Goal: Navigation & Orientation: Find specific page/section

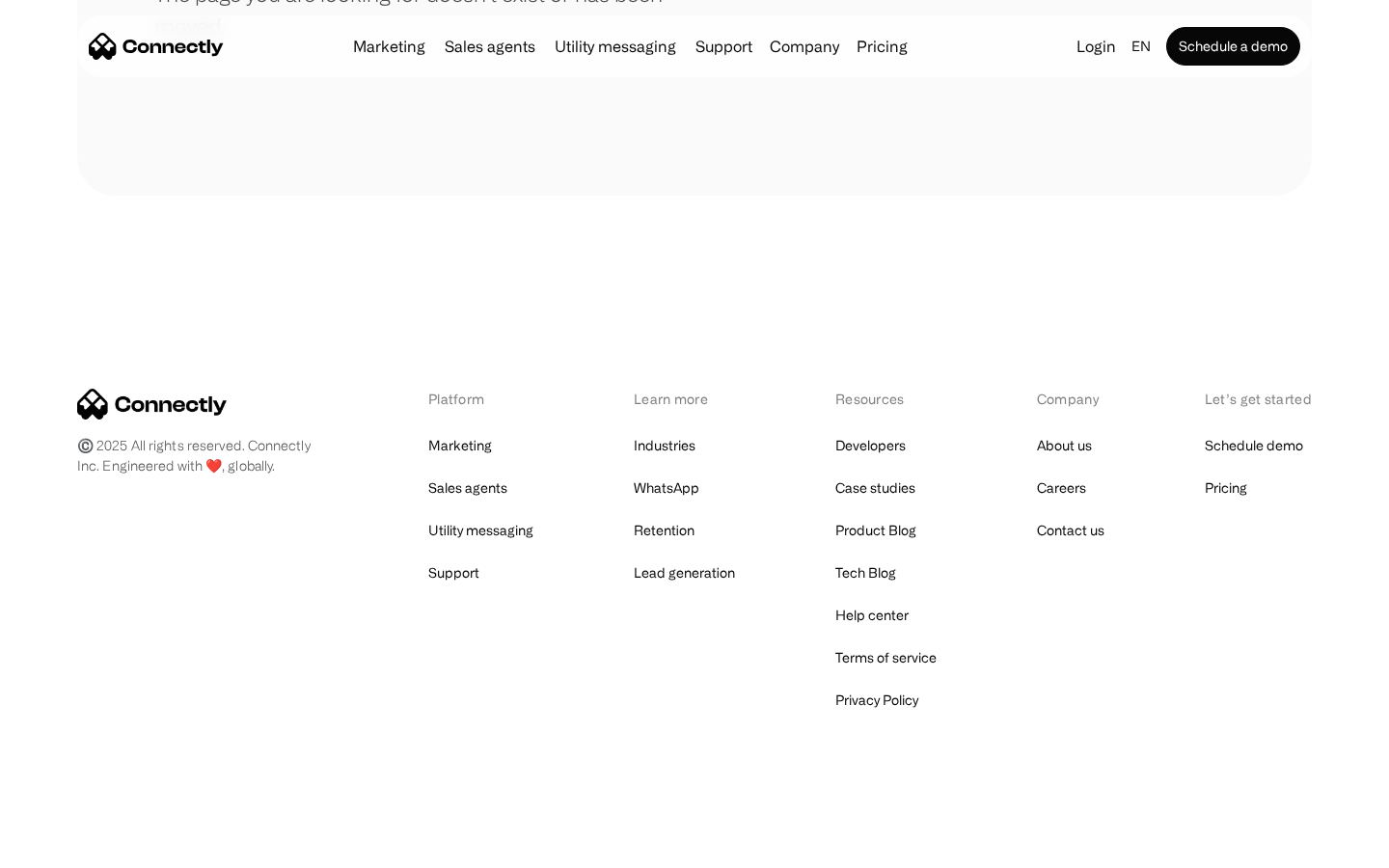
scroll to position [352, 0]
